Goal: Task Accomplishment & Management: Manage account settings

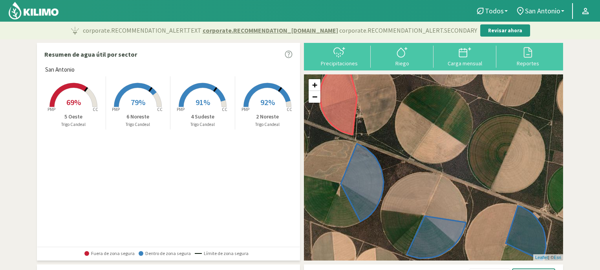
click at [264, 98] on span "92%" at bounding box center [268, 102] width 15 height 10
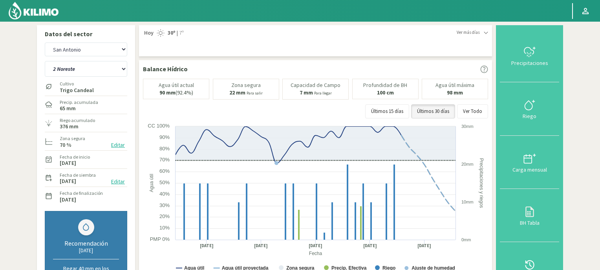
scroll to position [236, 0]
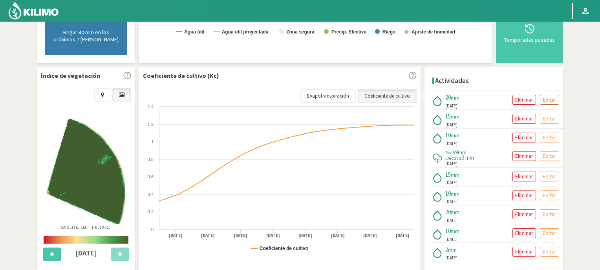
click at [547, 98] on p "Editar" at bounding box center [550, 99] width 14 height 9
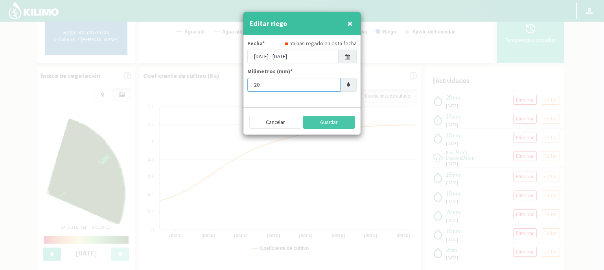
click at [266, 86] on input "20" at bounding box center [293, 85] width 93 height 14
type input "2"
type input "10"
click at [318, 121] on button "Guardar" at bounding box center [329, 122] width 52 height 13
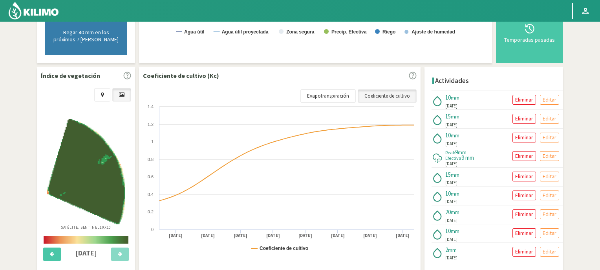
scroll to position [0, 0]
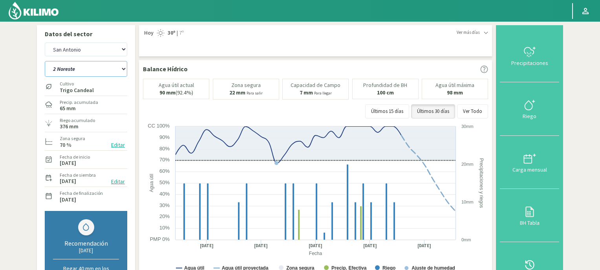
click at [125, 69] on select "2 Noreste 4 Sudeste 5 Oeste 6 Noreste" at bounding box center [86, 69] width 83 height 16
select select "2: Object"
click at [45, 61] on select "2 Noreste 4 Sudeste 5 Oeste 6 Noreste" at bounding box center [86, 69] width 83 height 16
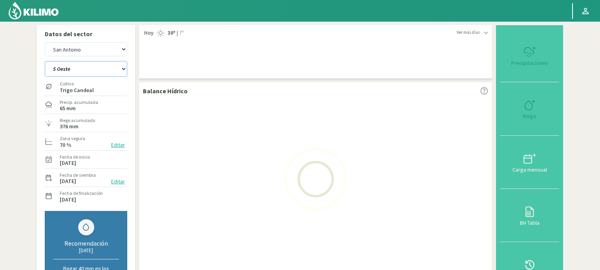
select select "2: Object"
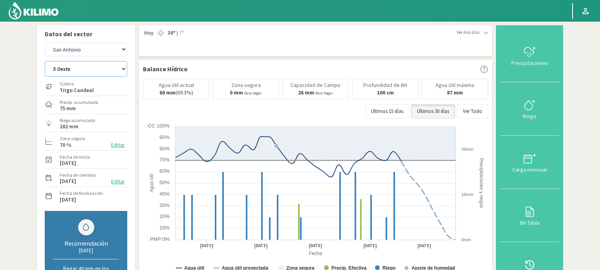
click at [124, 68] on select "2 Noreste 4 Sudeste 5 Oeste 6 Noreste" at bounding box center [86, 69] width 83 height 16
select select "7: Object"
click at [45, 61] on select "2 Noreste 4 Sudeste 5 Oeste 6 Noreste" at bounding box center [86, 69] width 83 height 16
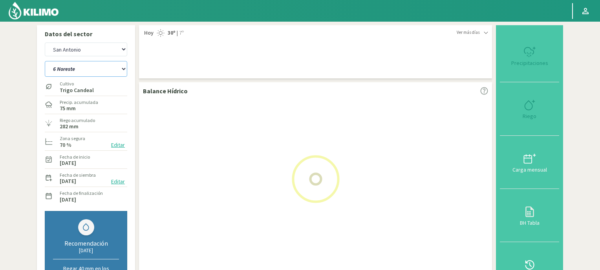
select select "4: Object"
select select "11: Object"
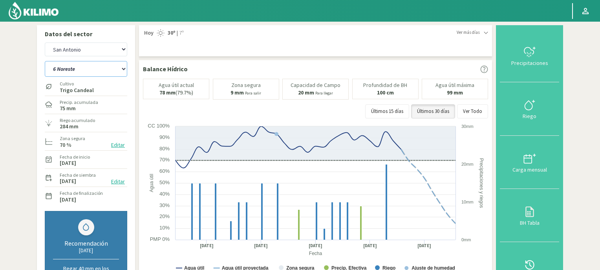
scroll to position [236, 0]
